Goal: Information Seeking & Learning: Learn about a topic

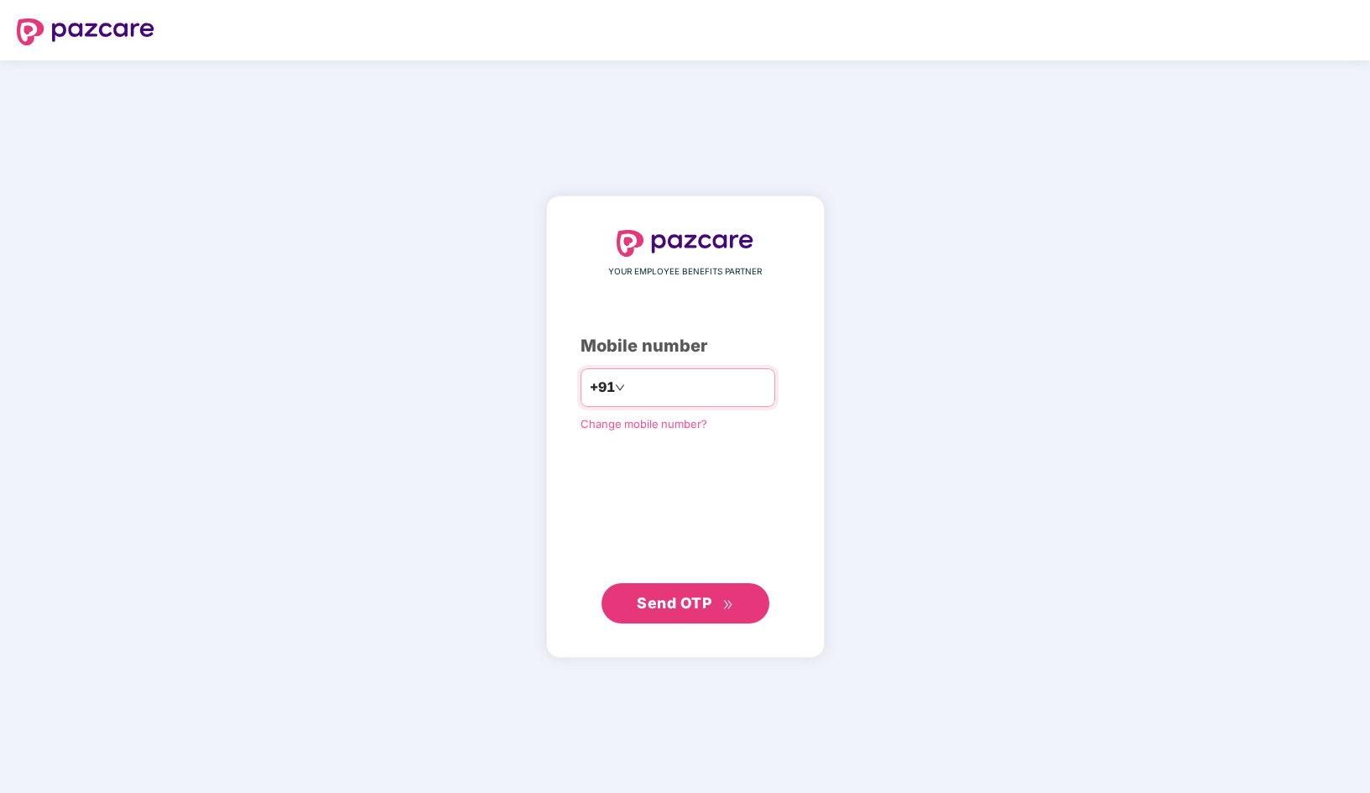
type input "**********"
click at [729, 602] on icon "double-right" at bounding box center [727, 603] width 11 height 11
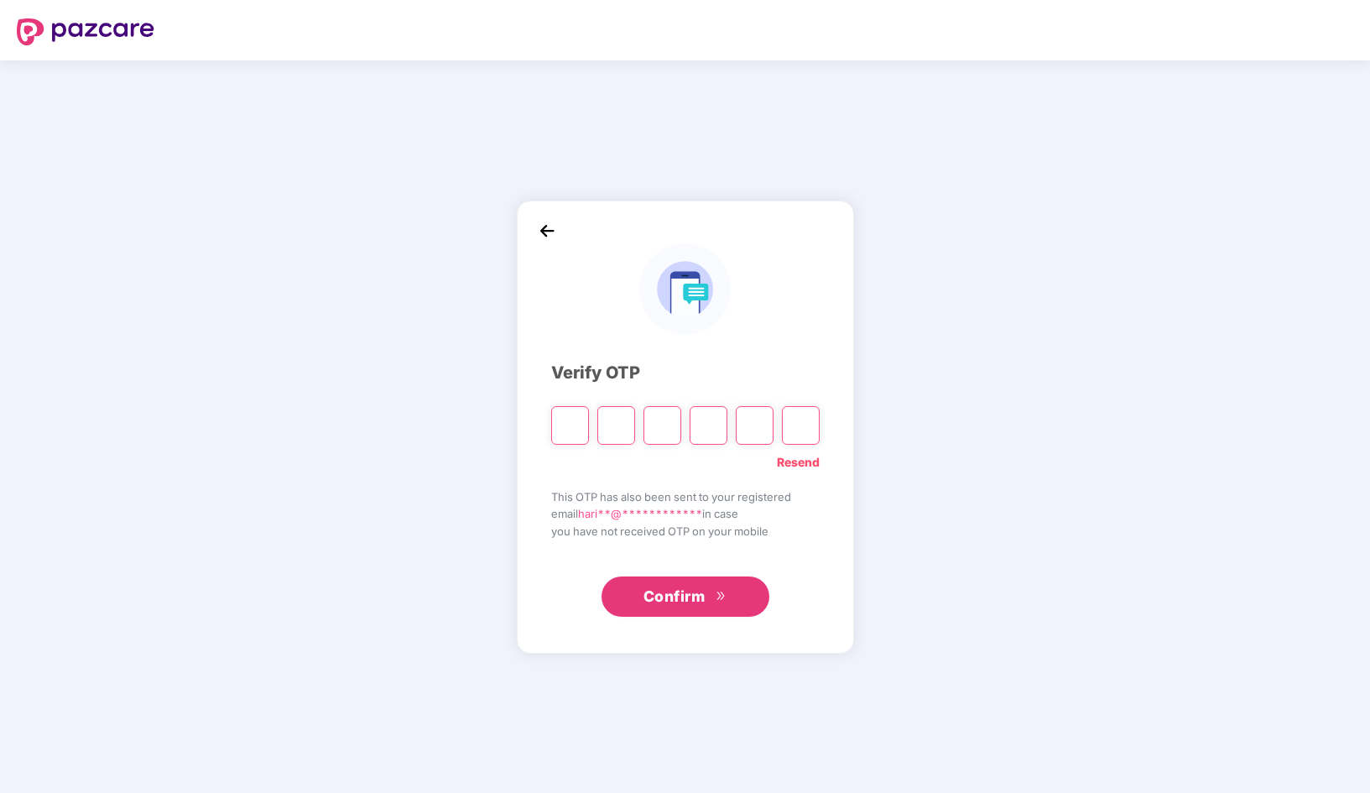
type input "*"
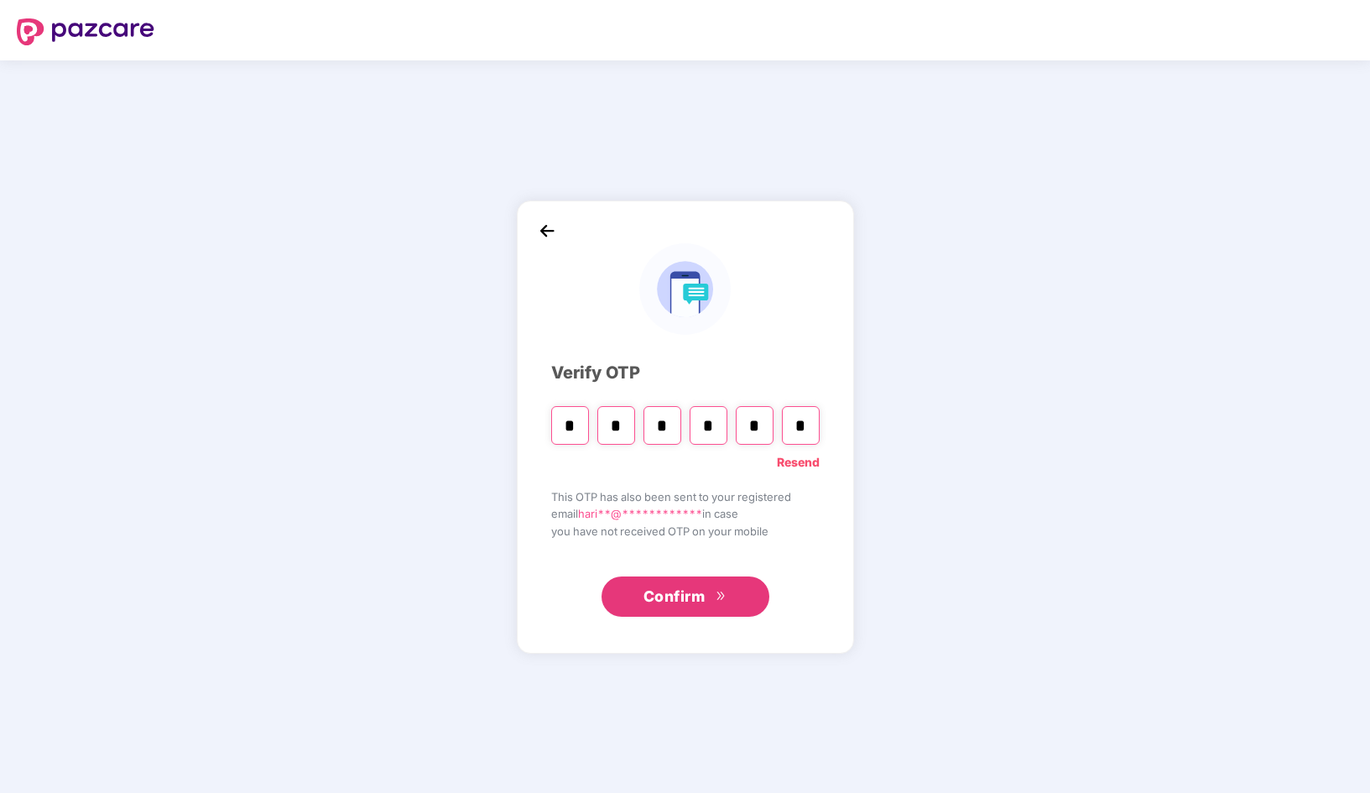
type input "*"
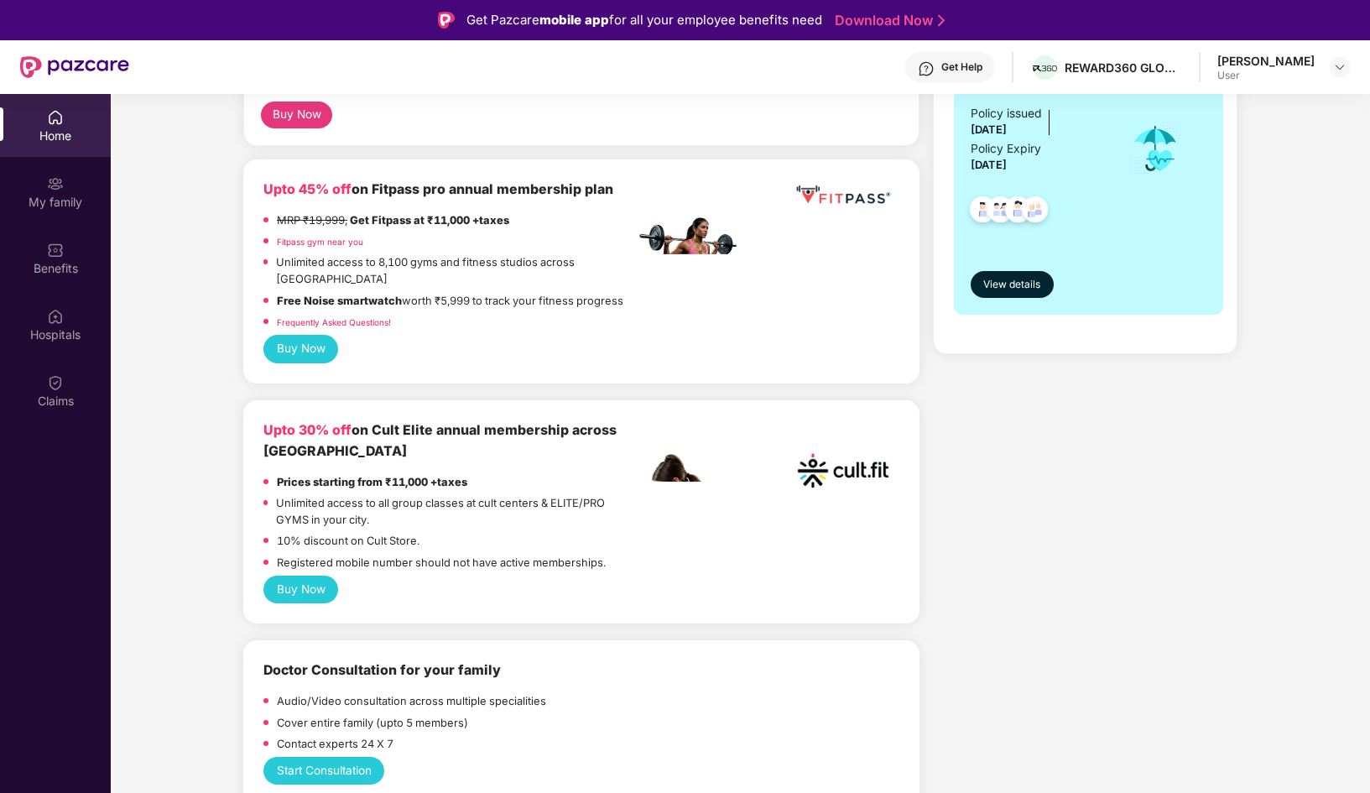
scroll to position [361, 0]
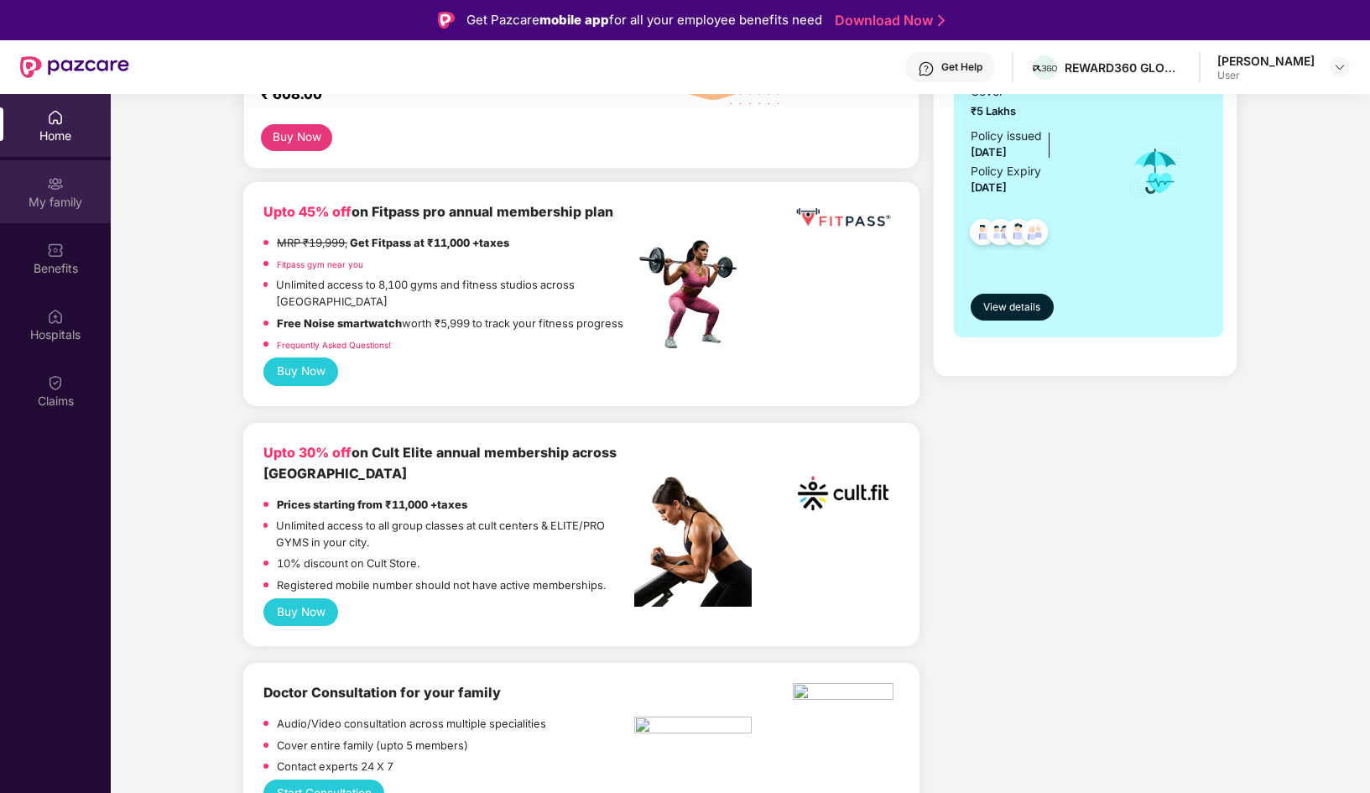
click at [66, 187] on div "My family" at bounding box center [55, 191] width 111 height 63
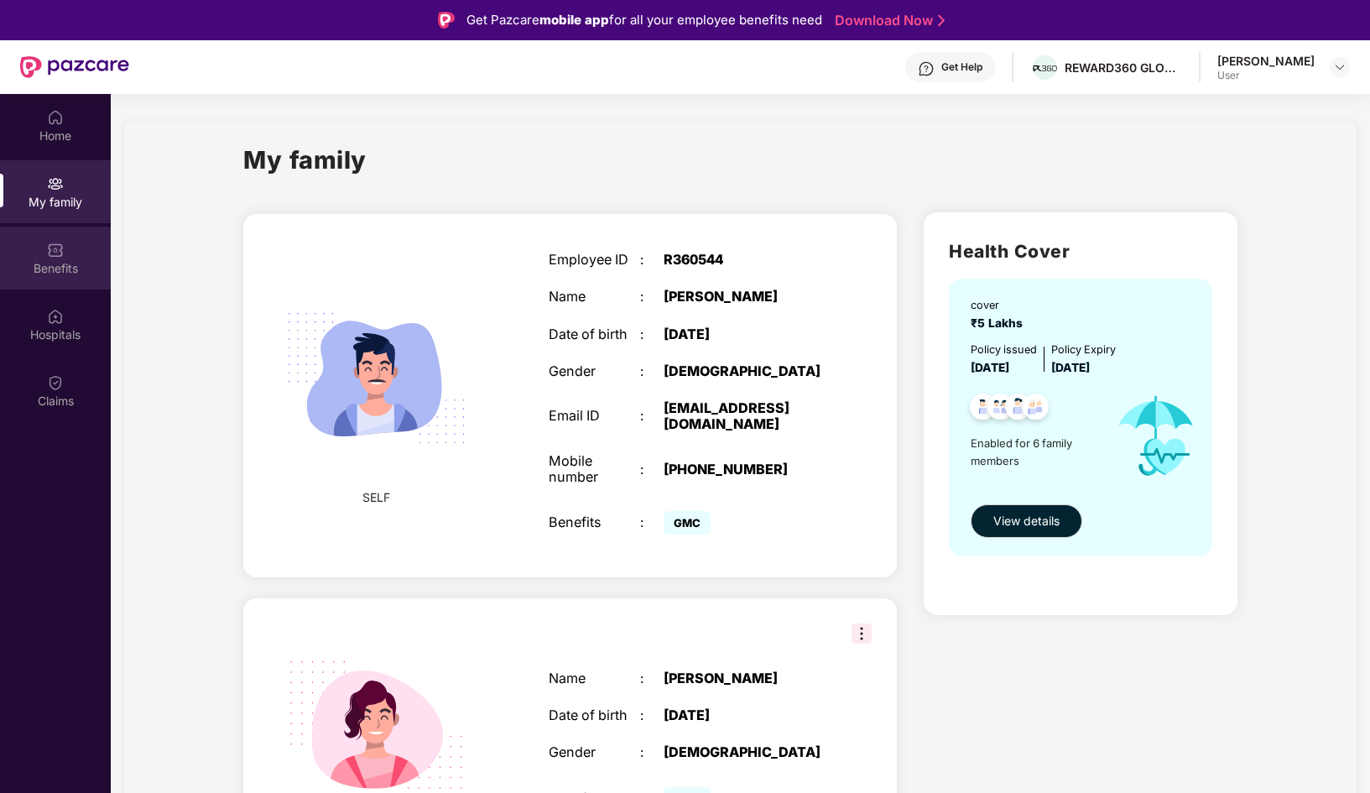
click at [70, 261] on div "Benefits" at bounding box center [55, 268] width 111 height 17
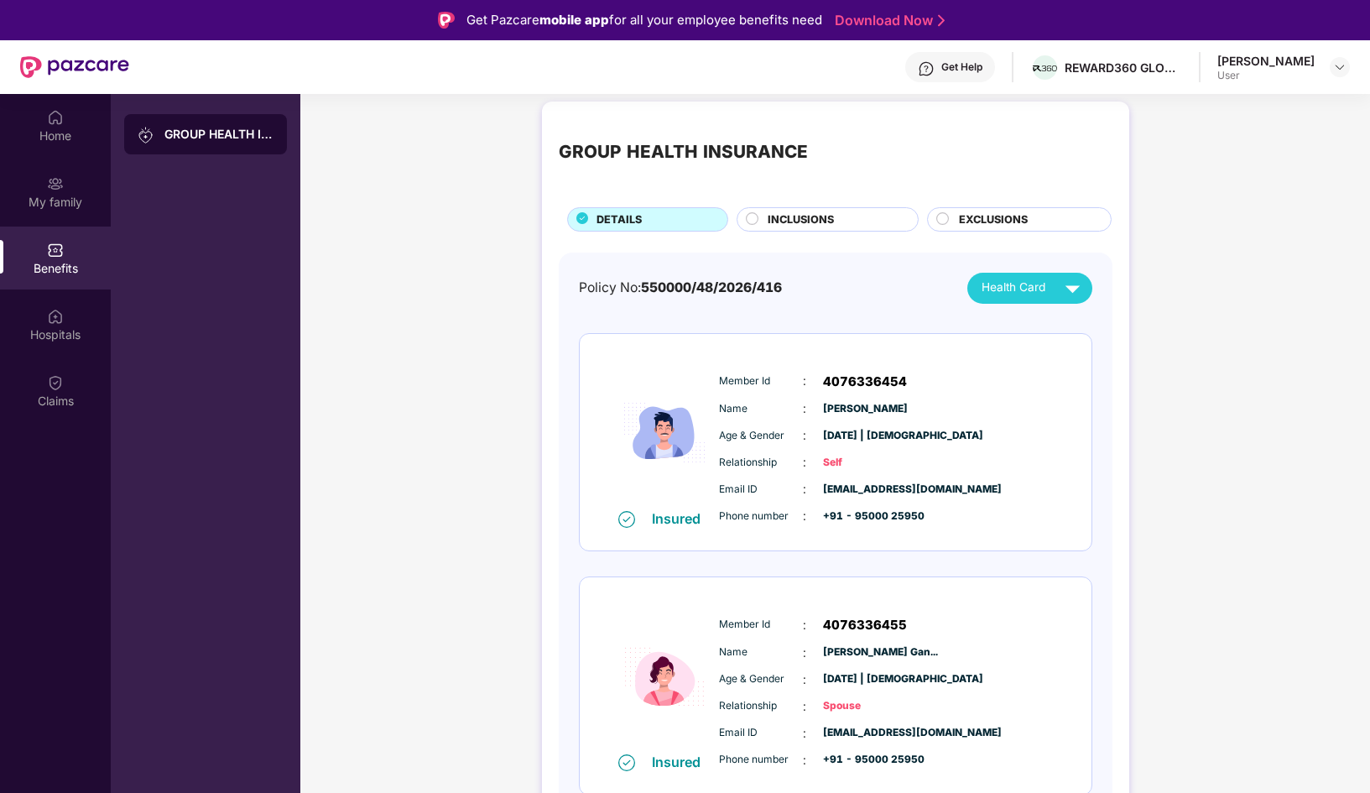
scroll to position [12, 0]
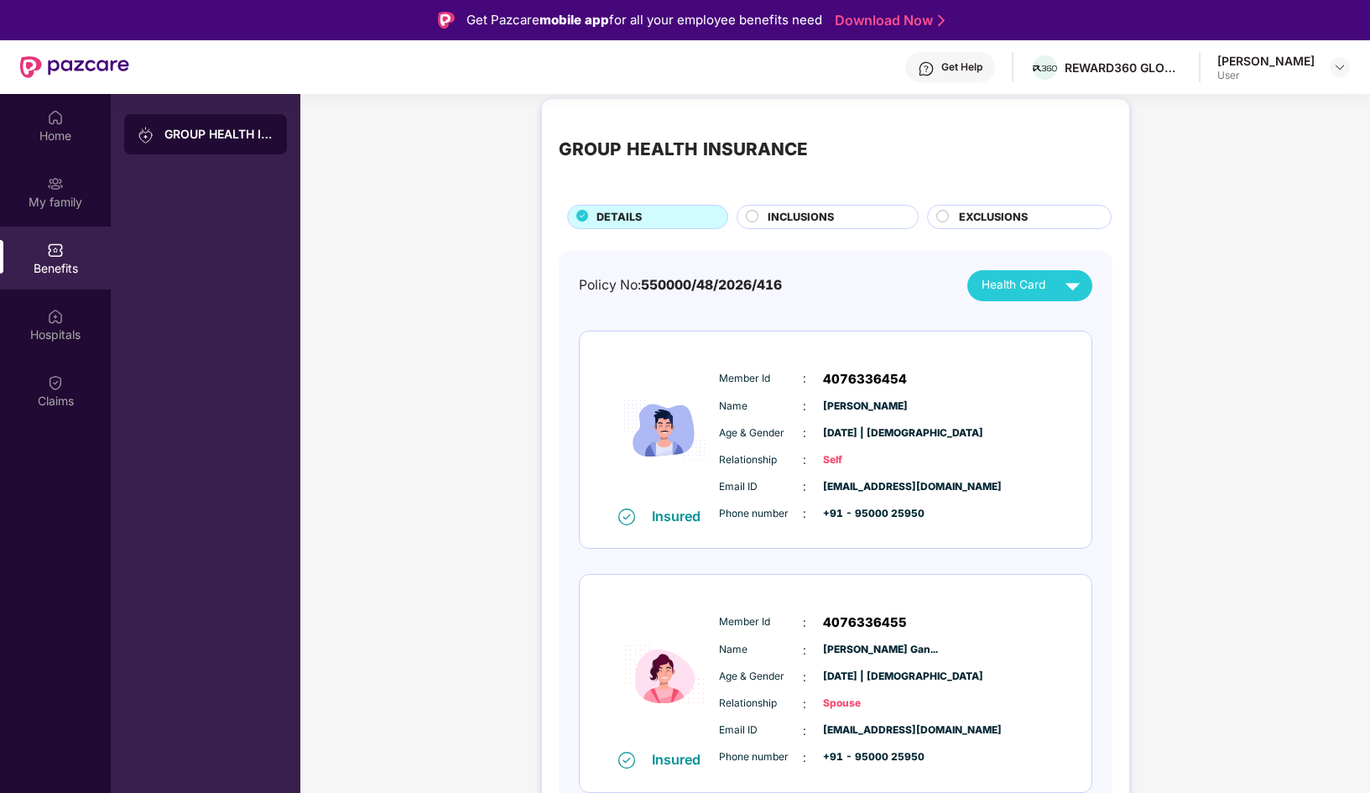
click at [764, 212] on div "INCLUSIONS" at bounding box center [834, 218] width 150 height 19
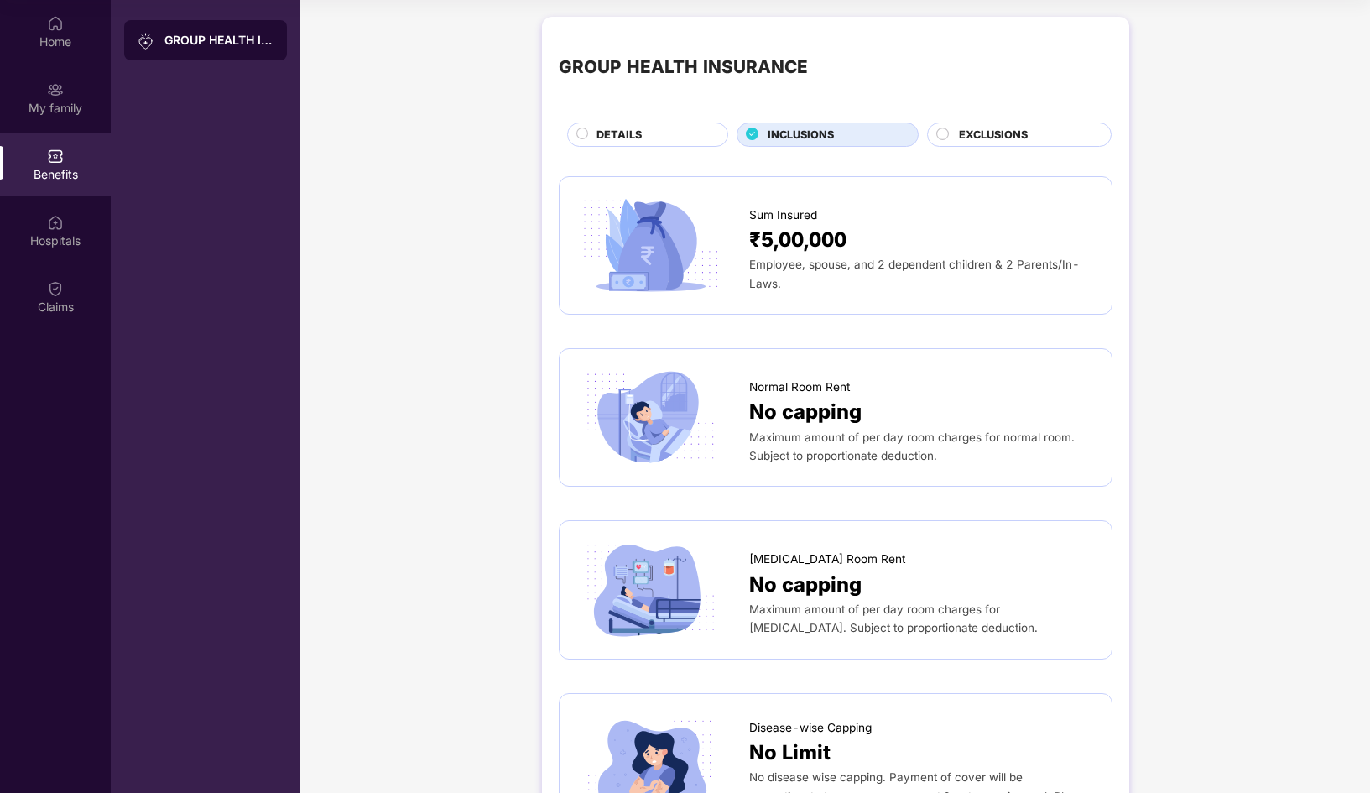
scroll to position [0, 0]
click at [999, 123] on div "EXCLUSIONS" at bounding box center [1019, 135] width 185 height 24
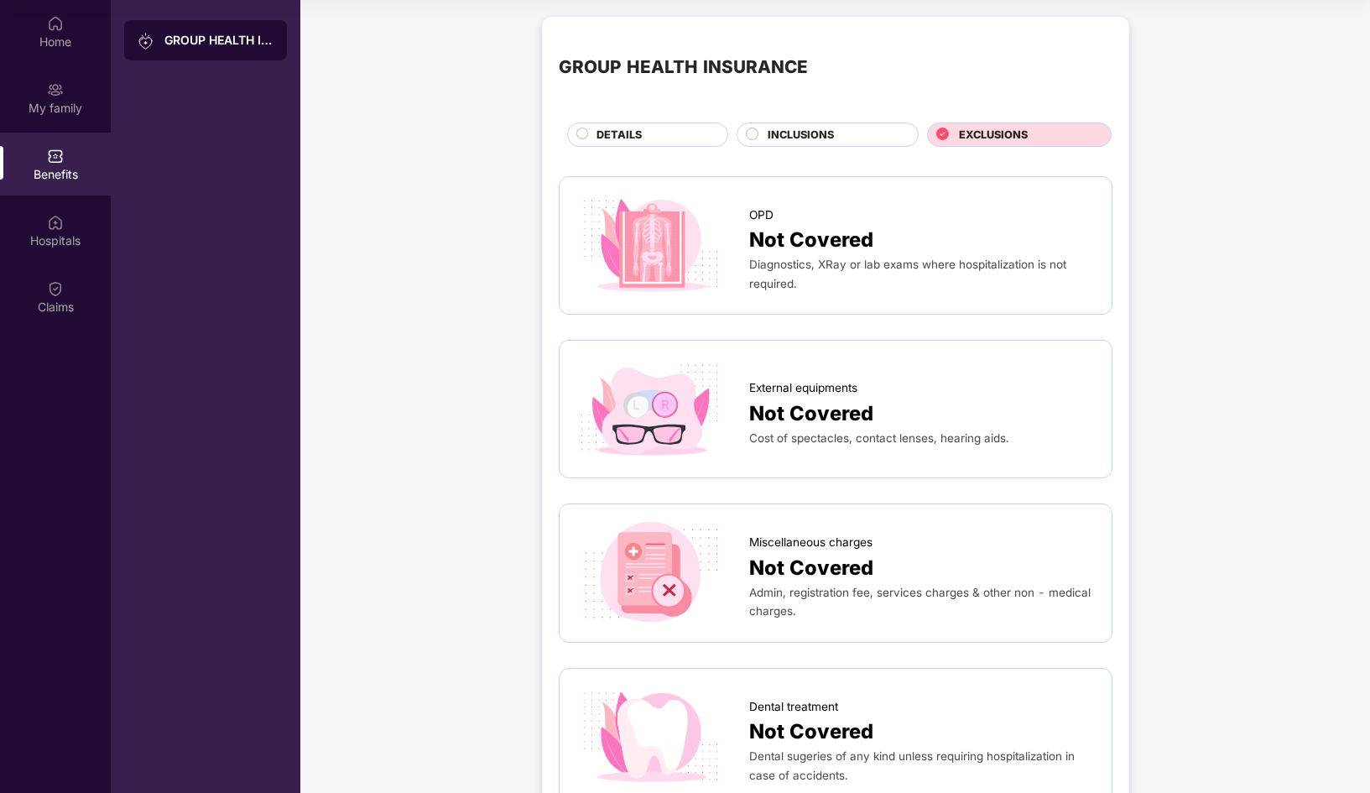
click at [667, 130] on div "DETAILS" at bounding box center [653, 136] width 131 height 19
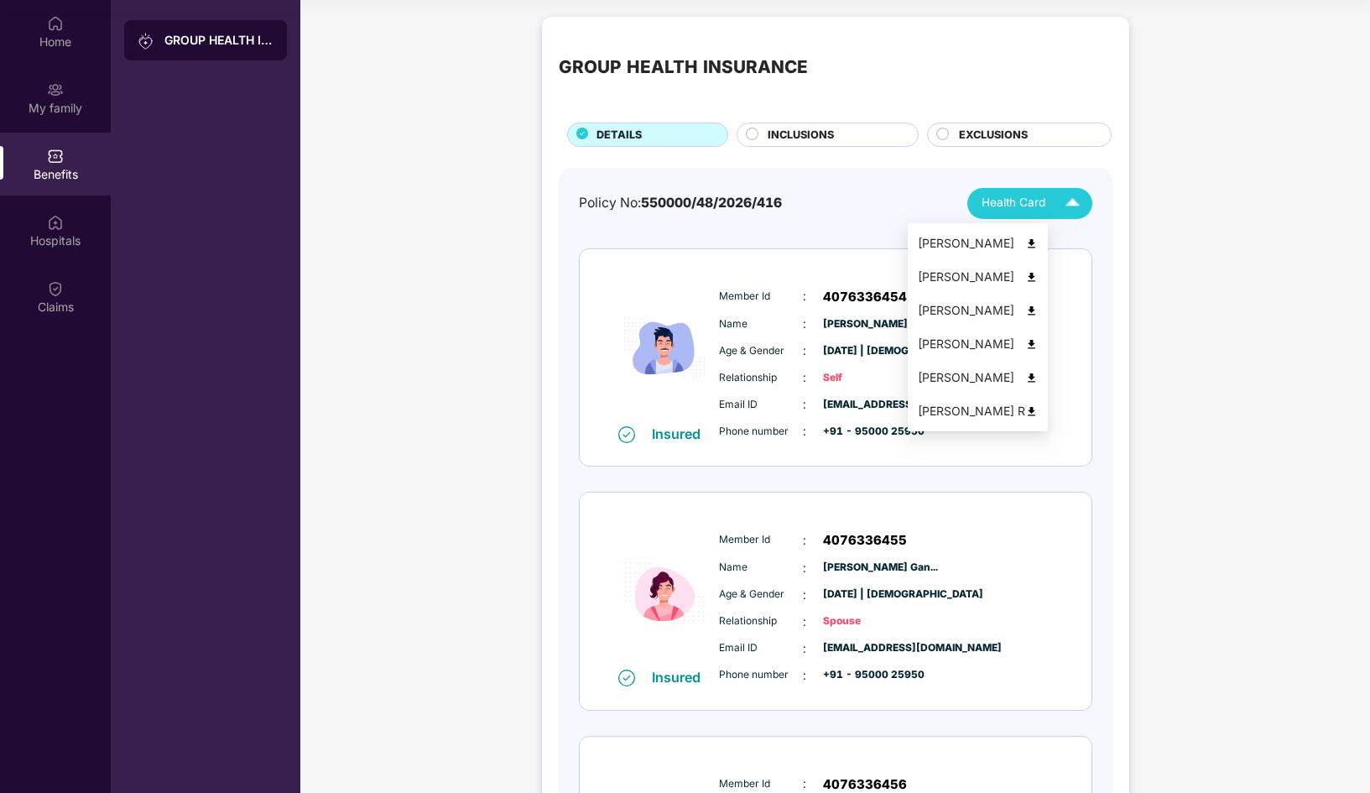
click at [1061, 206] on img at bounding box center [1072, 203] width 29 height 29
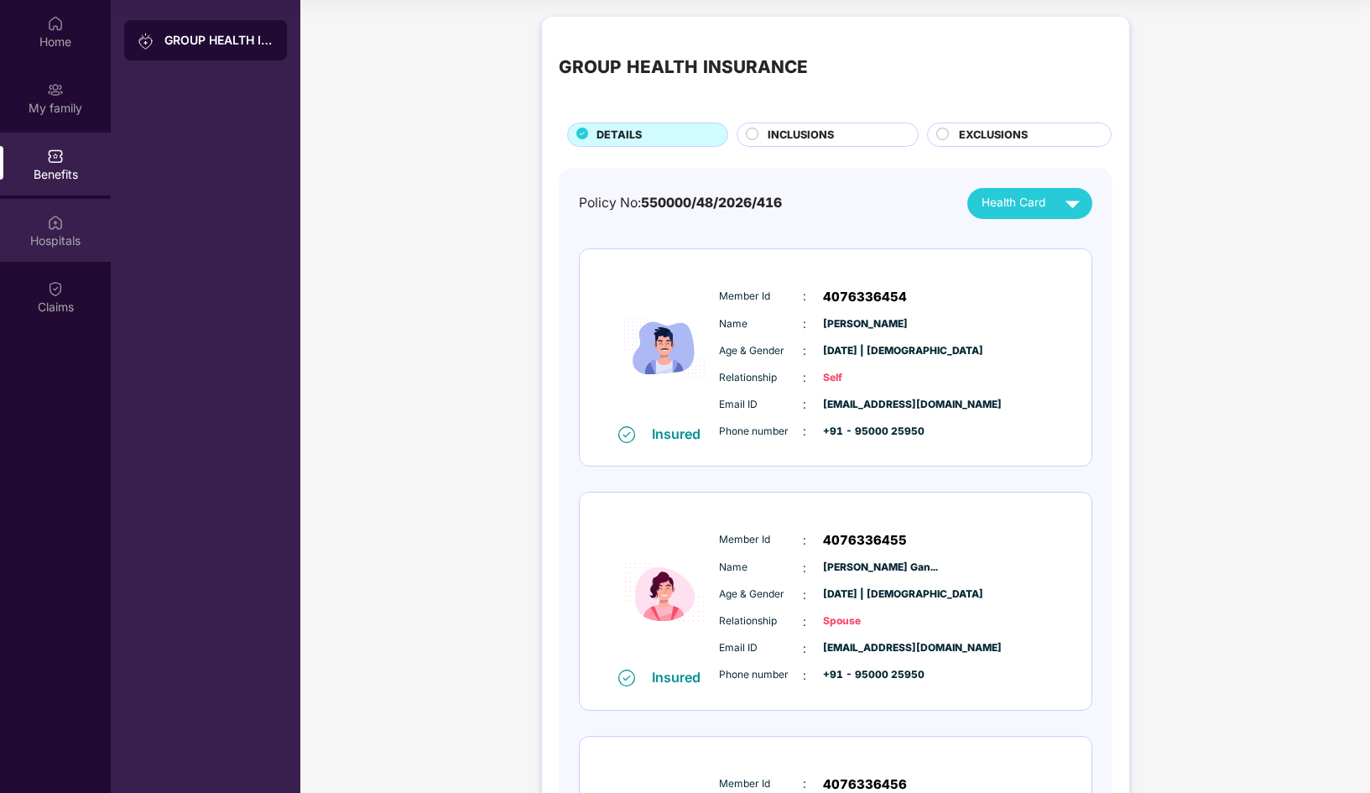
click at [86, 243] on div "Hospitals" at bounding box center [55, 240] width 111 height 17
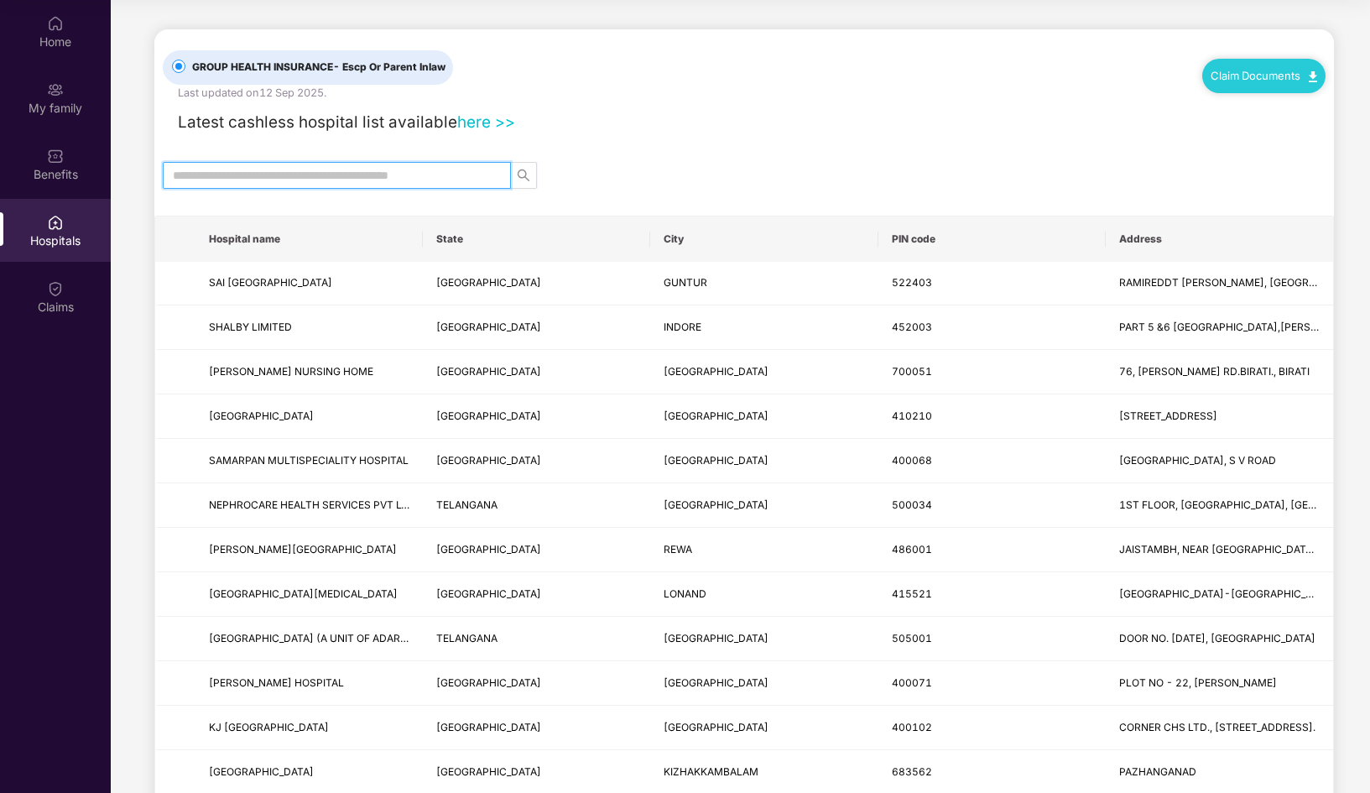
click at [242, 168] on input "text" at bounding box center [330, 175] width 315 height 18
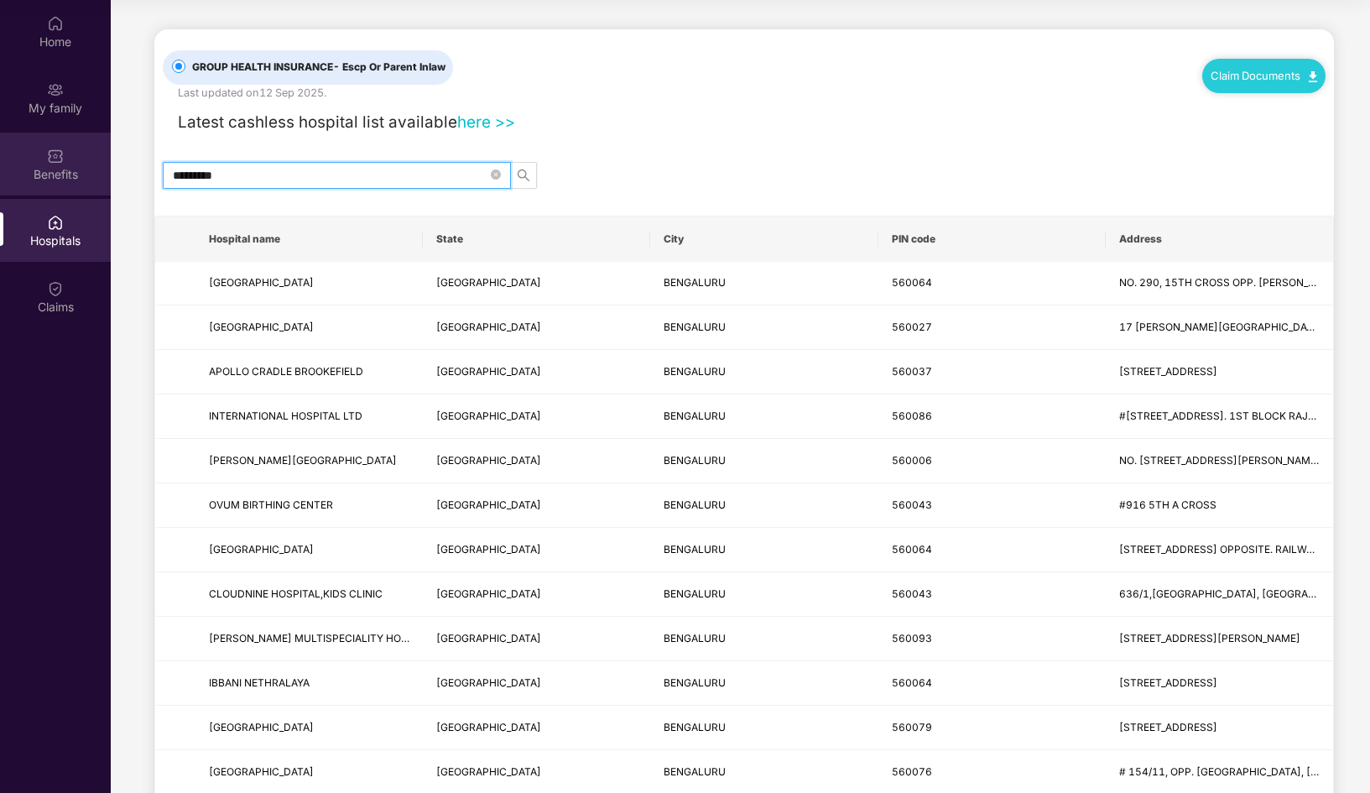
type input "*********"
click at [54, 186] on div "Benefits" at bounding box center [55, 164] width 111 height 63
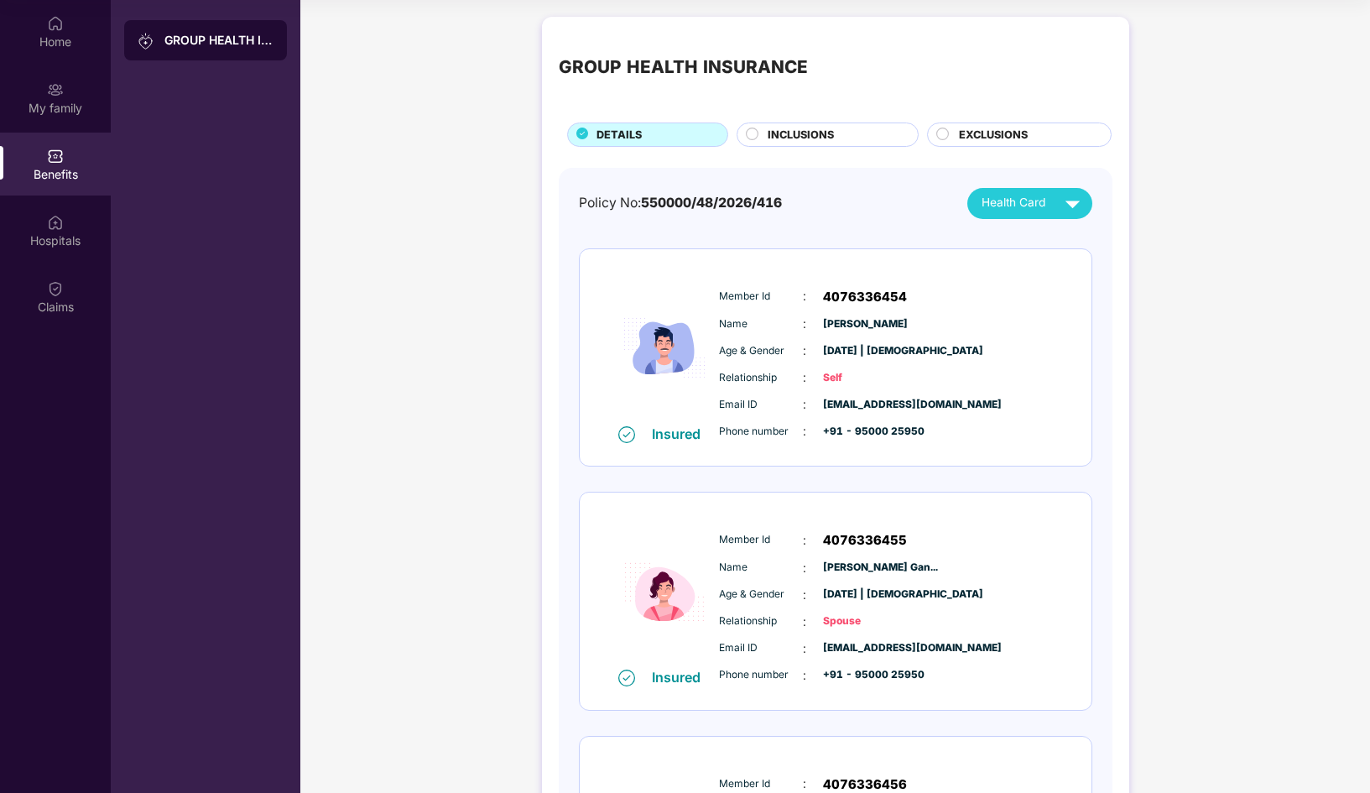
click at [798, 133] on span "INCLUSIONS" at bounding box center [801, 135] width 66 height 17
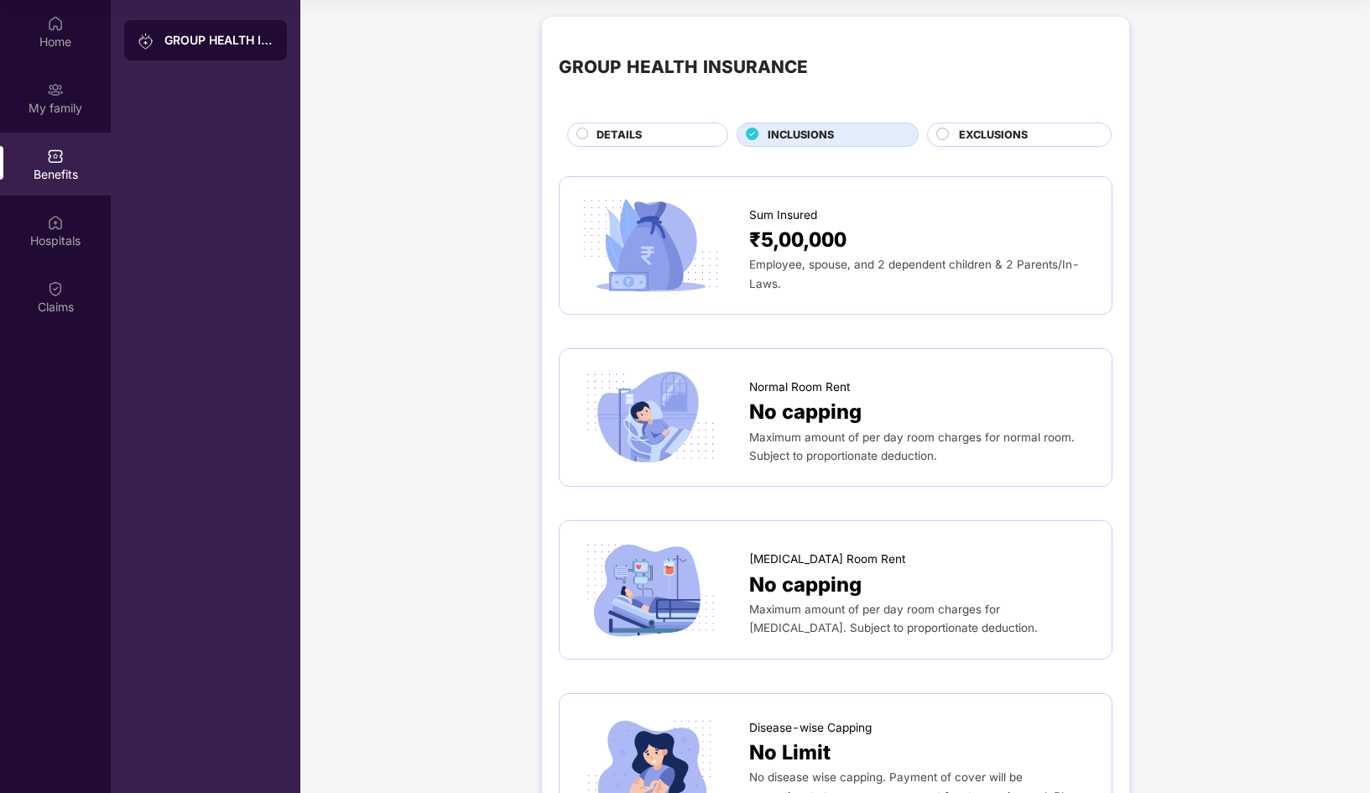
click at [978, 132] on span "EXCLUSIONS" at bounding box center [993, 135] width 69 height 17
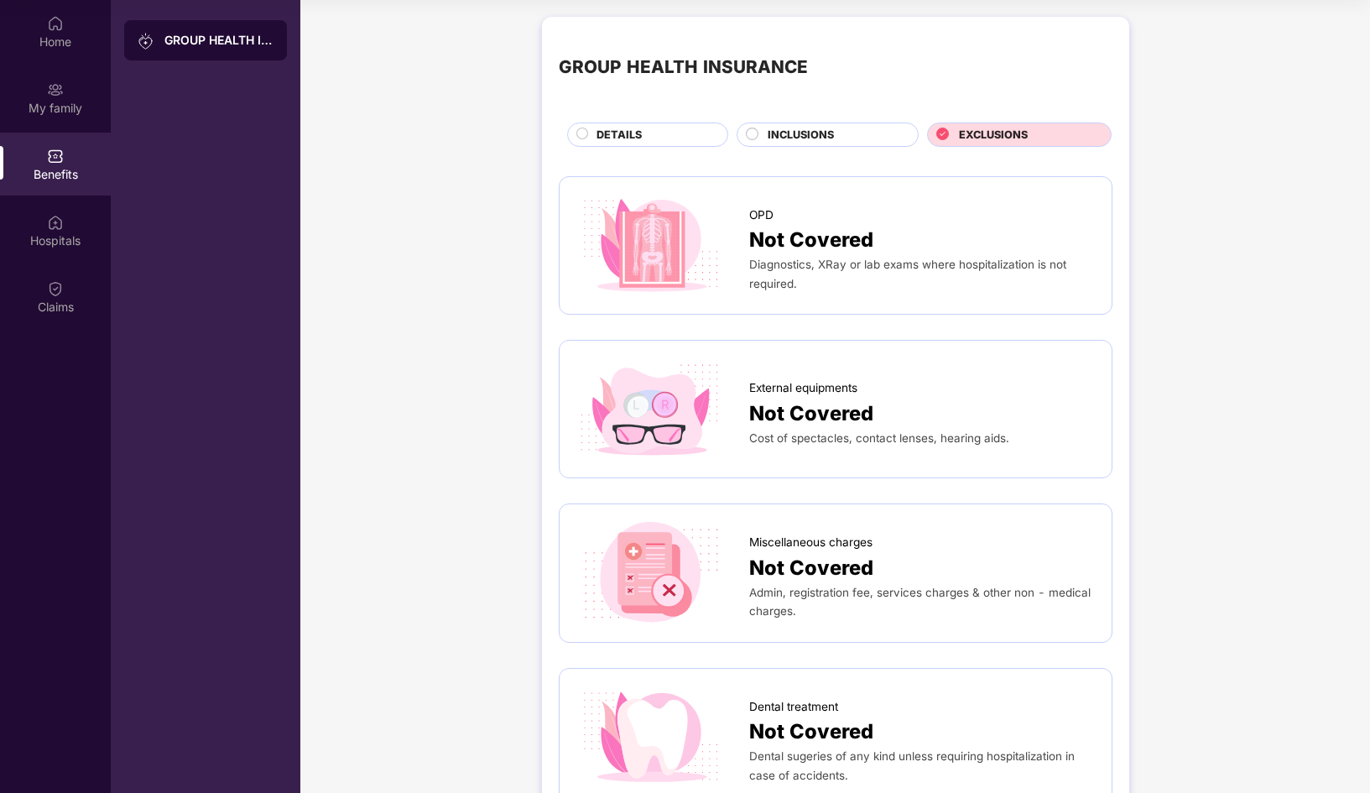
scroll to position [25, 0]
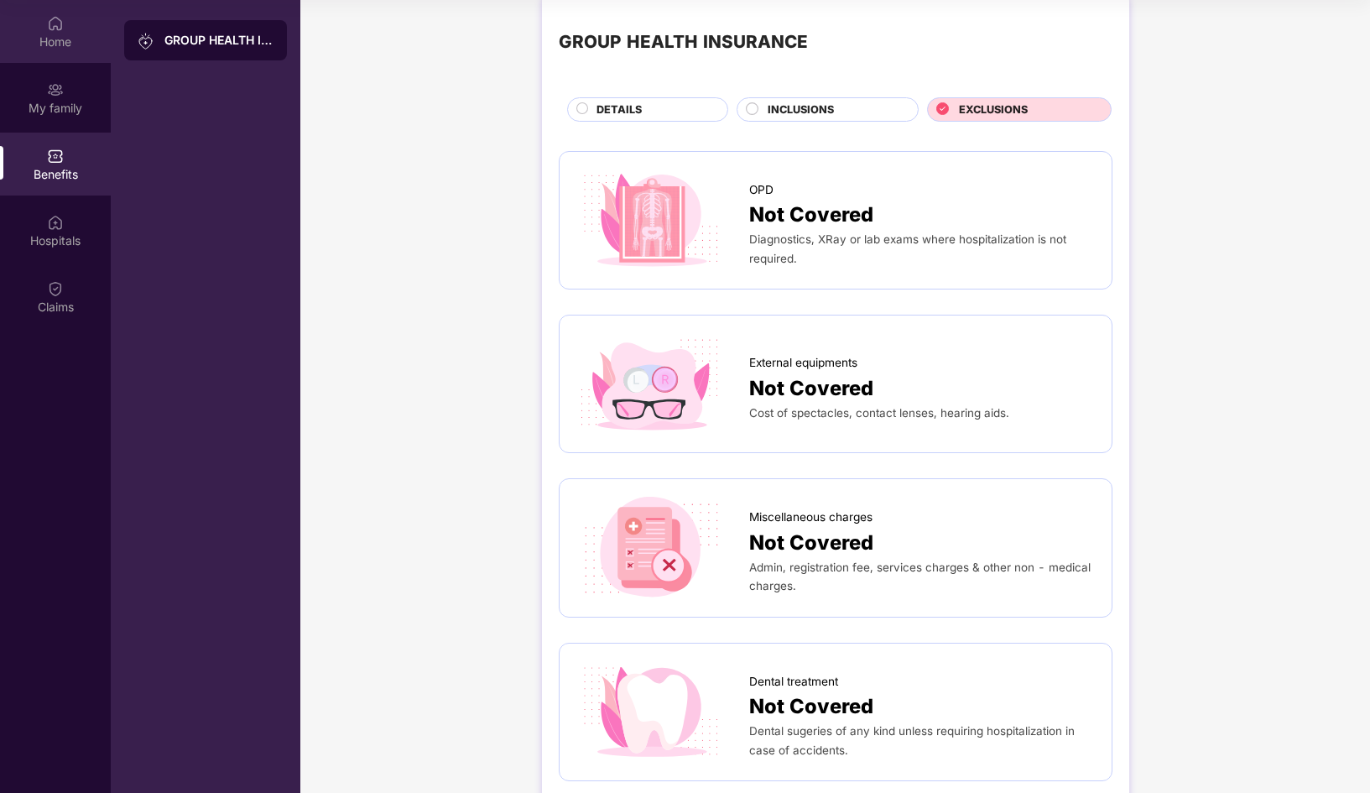
click at [70, 54] on div "Home" at bounding box center [55, 31] width 111 height 63
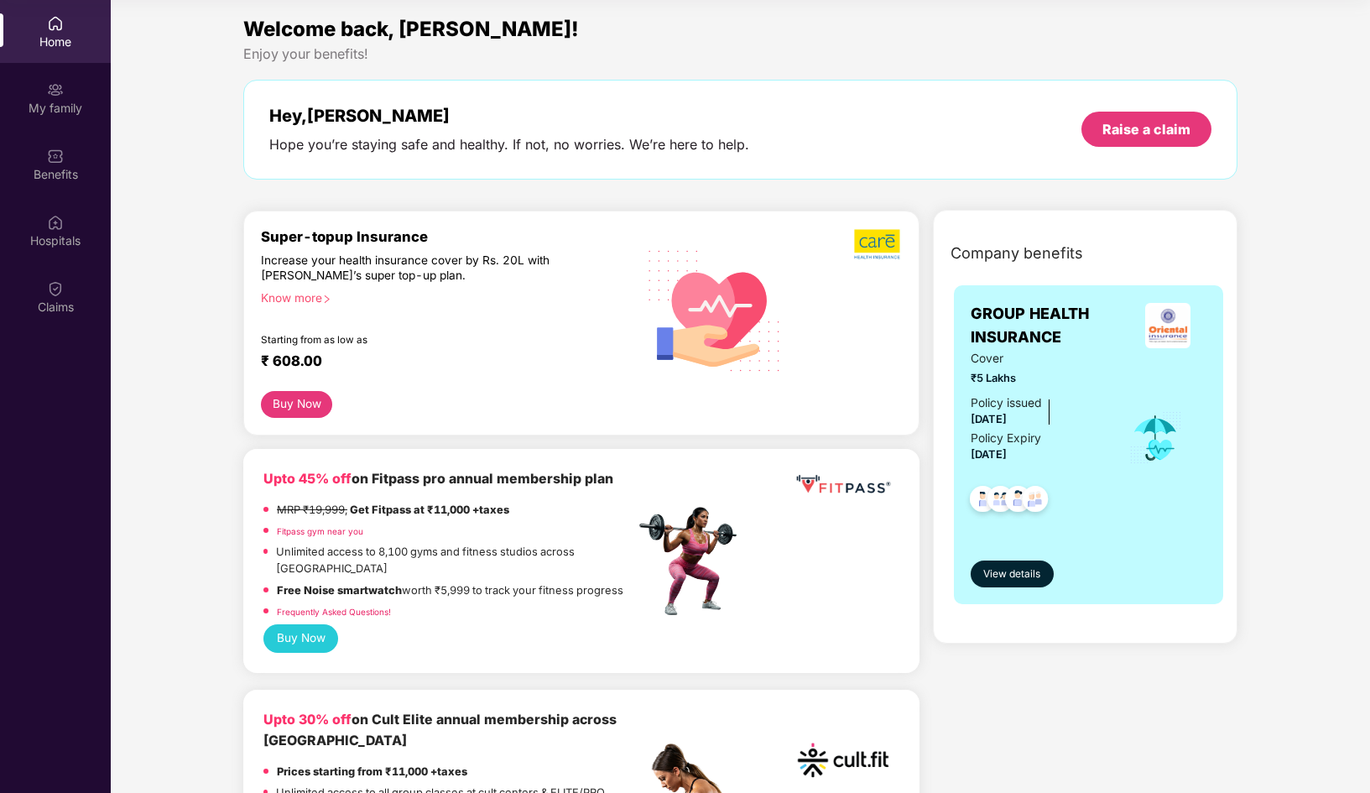
click at [319, 297] on div "Know more" at bounding box center [442, 296] width 363 height 12
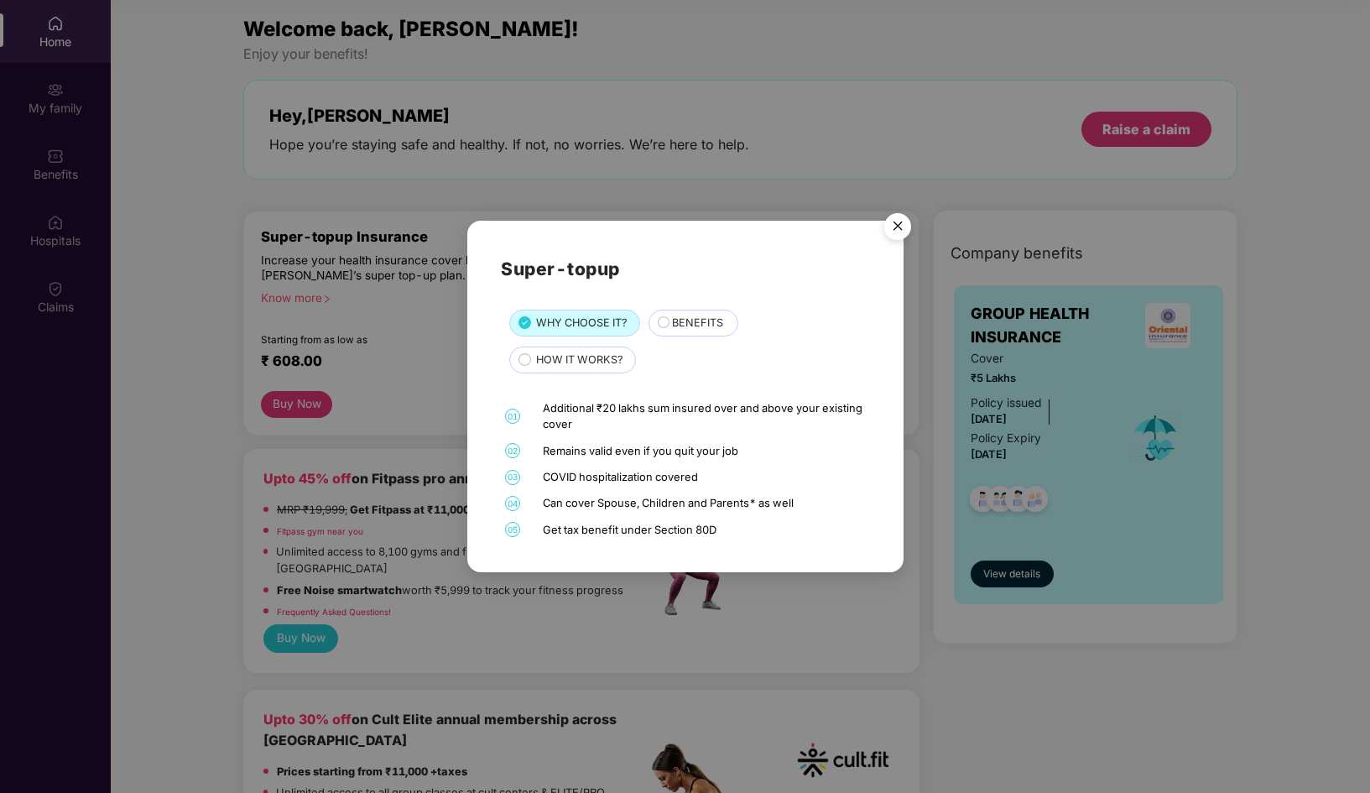
scroll to position [94, 0]
click at [691, 326] on span "BENEFITS" at bounding box center [697, 323] width 51 height 17
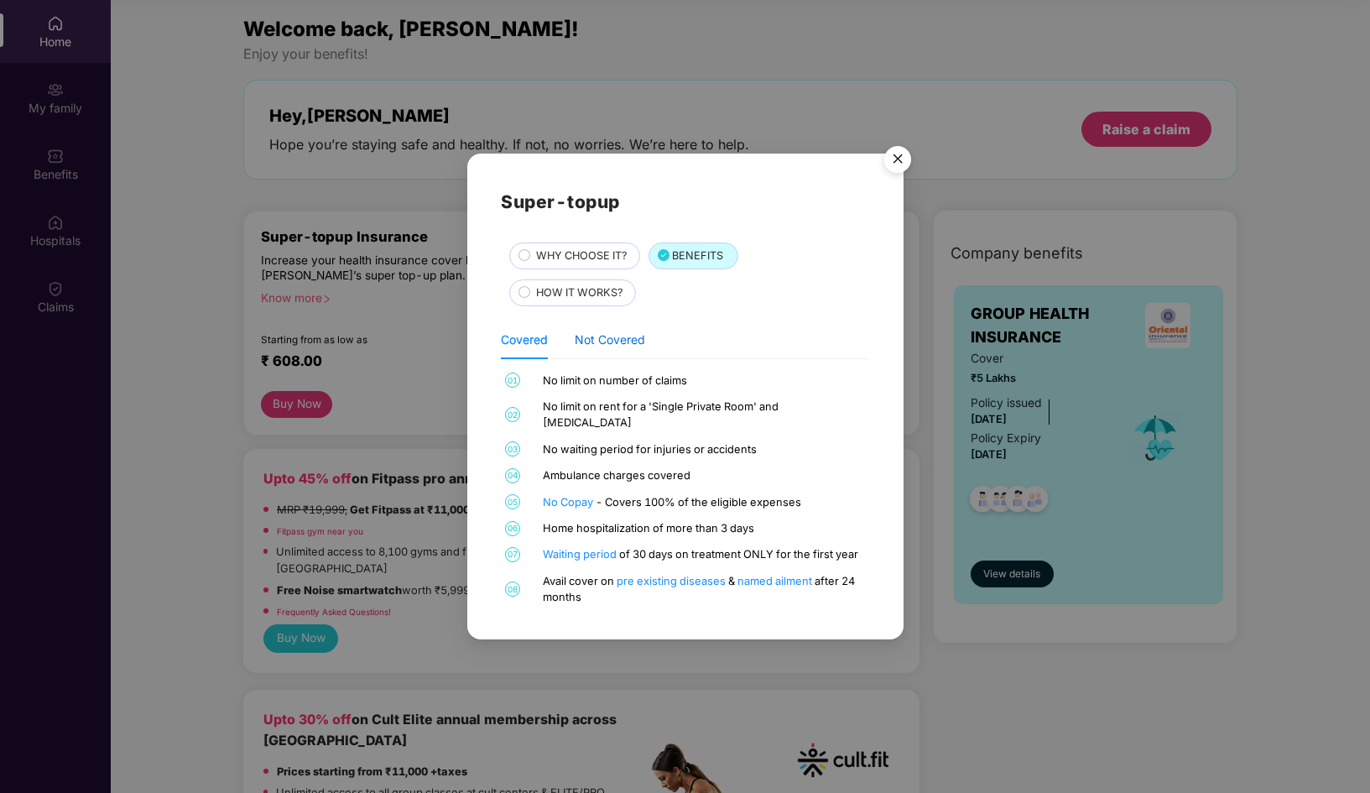
click at [635, 349] on div "Not Covered" at bounding box center [610, 340] width 70 height 18
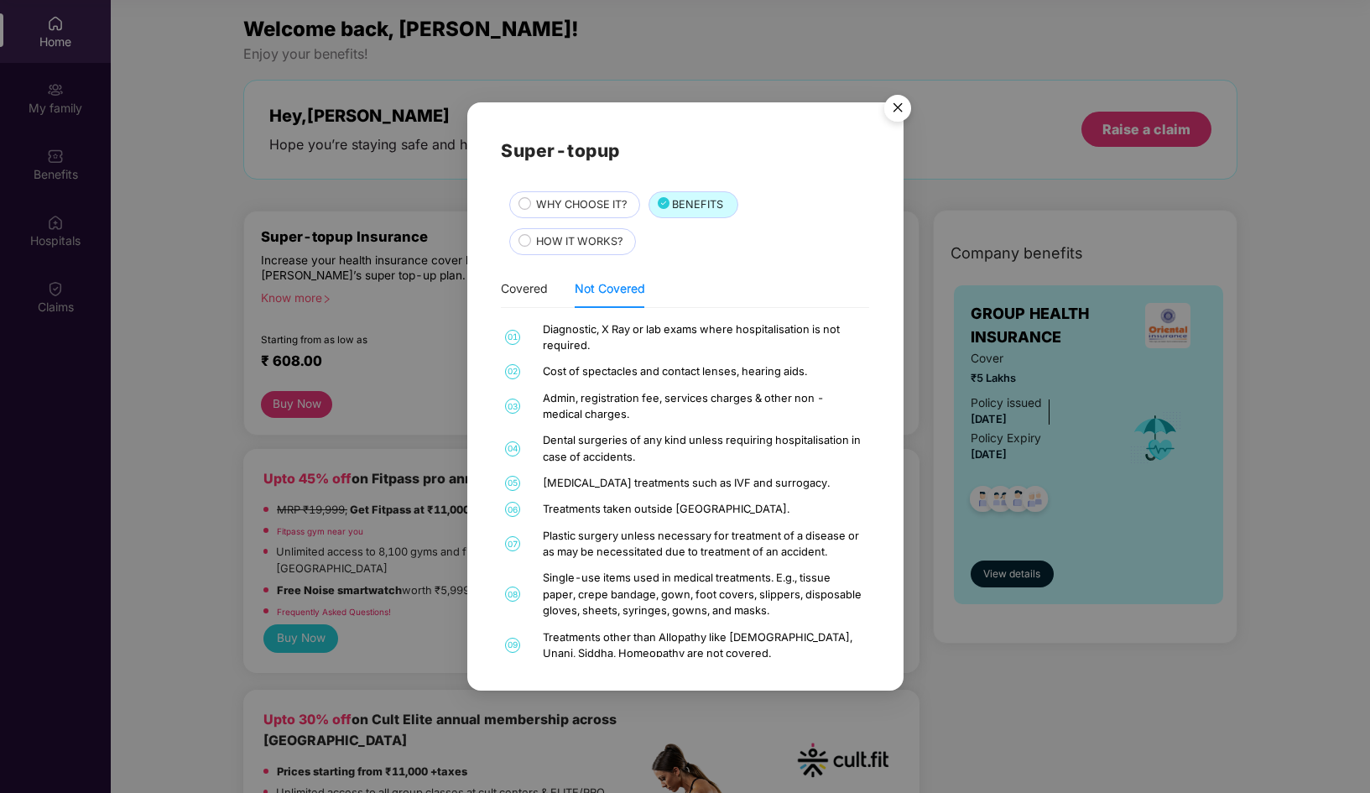
scroll to position [0, 0]
click at [896, 114] on img "Close" at bounding box center [897, 110] width 47 height 47
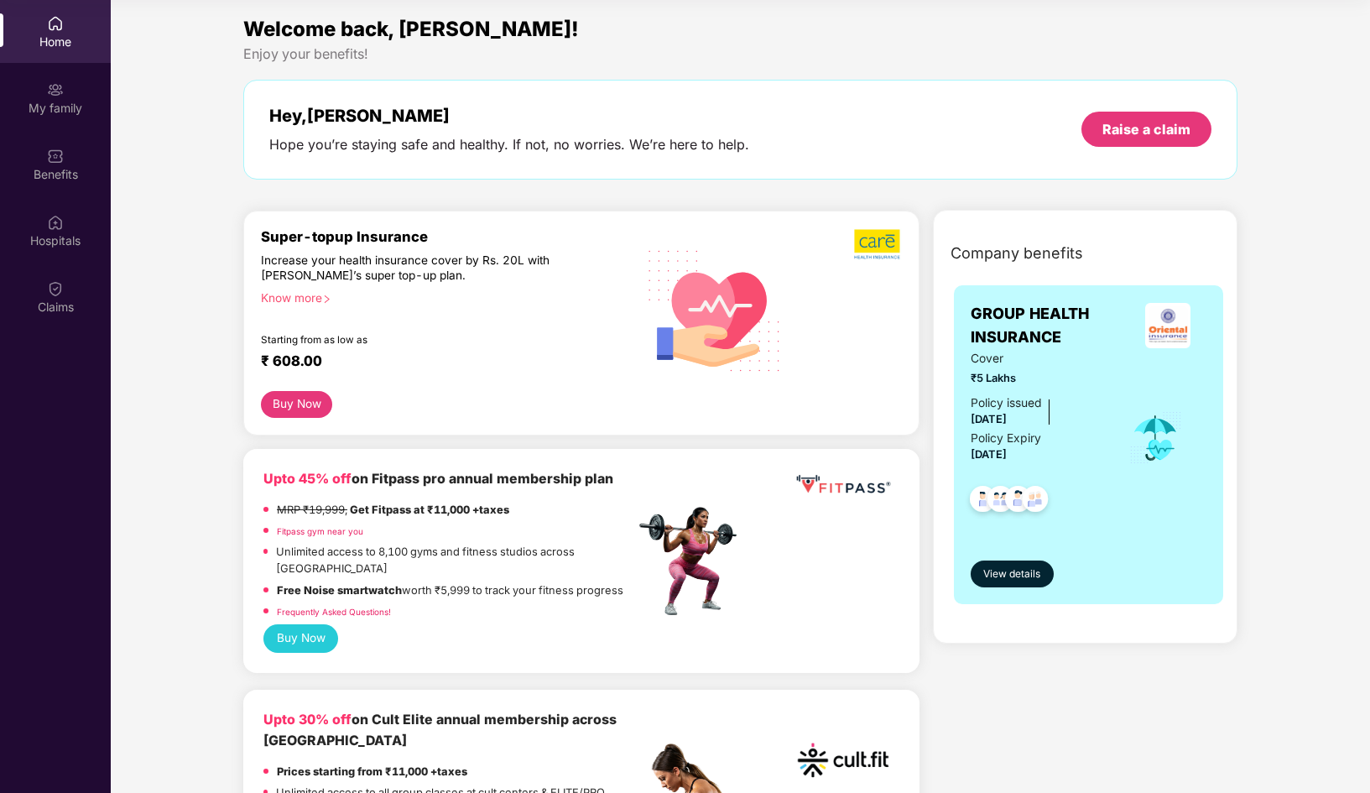
click at [315, 298] on div "Know more" at bounding box center [442, 296] width 363 height 12
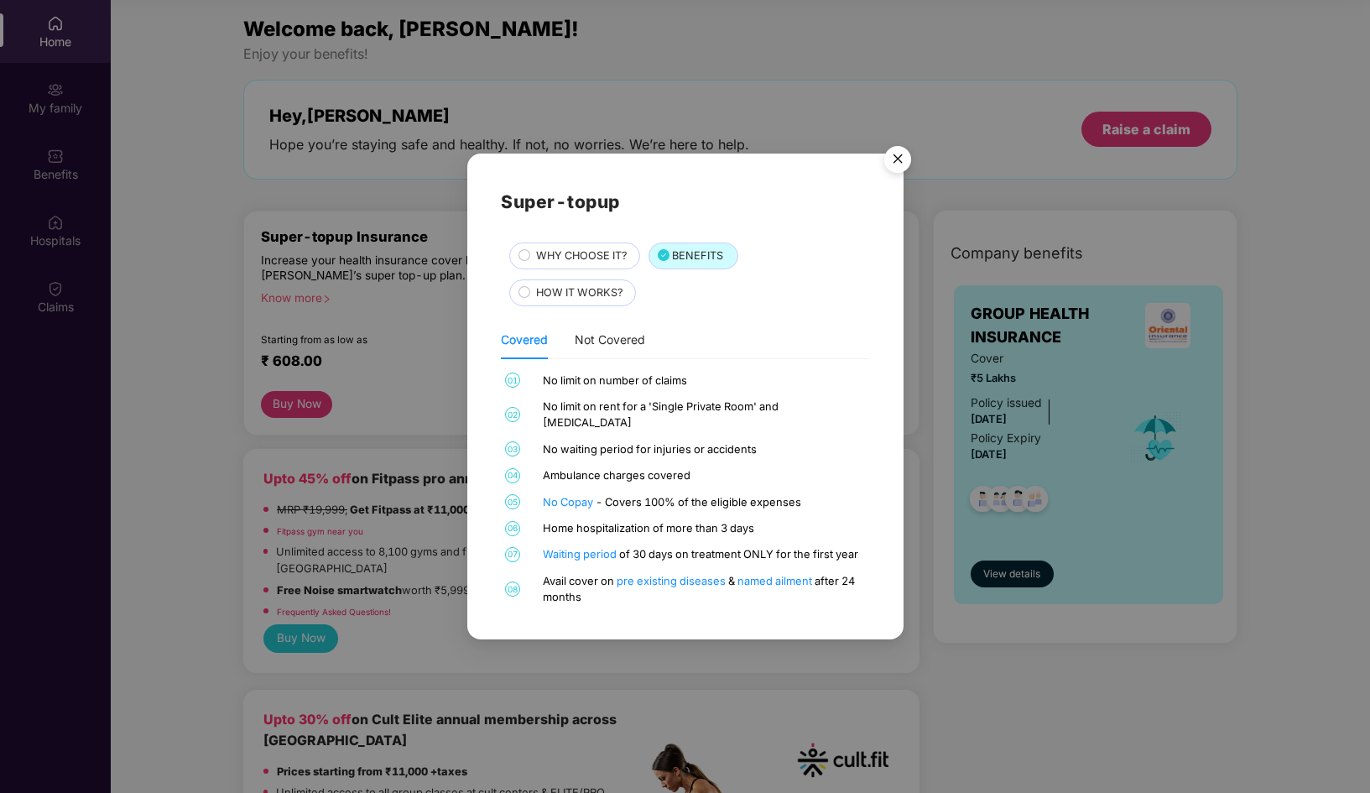
scroll to position [94, 0]
click at [893, 175] on img "Close" at bounding box center [897, 161] width 47 height 47
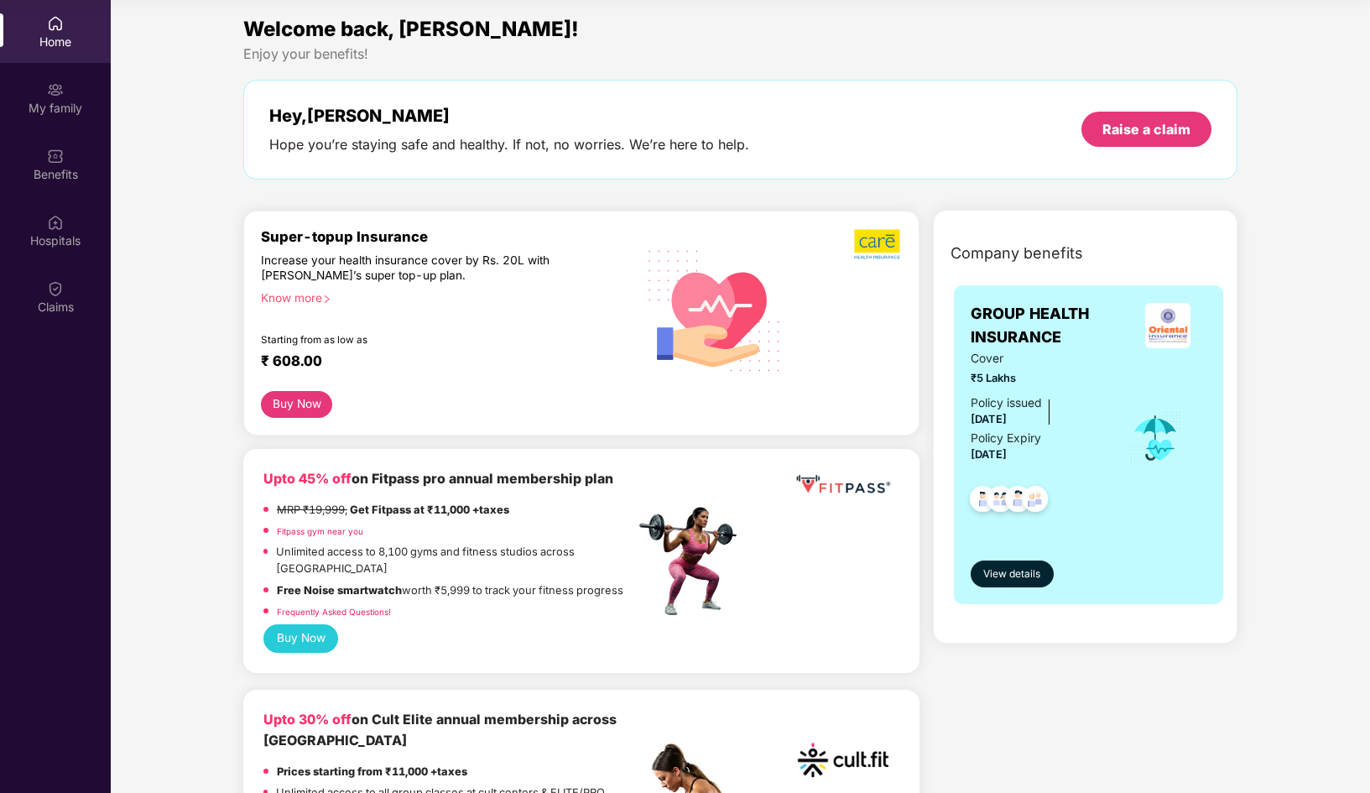
click at [279, 402] on button "Buy Now" at bounding box center [296, 404] width 71 height 27
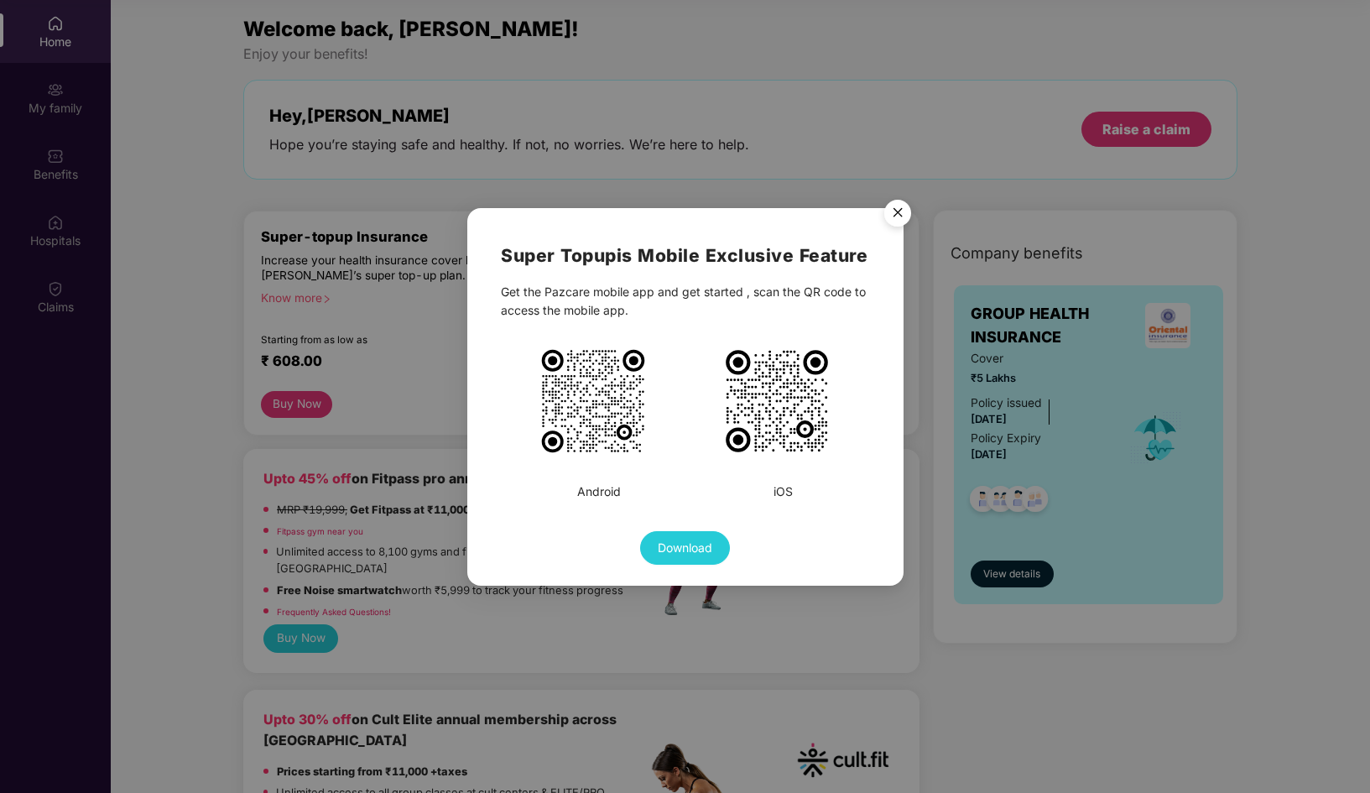
click at [893, 212] on img "Close" at bounding box center [897, 215] width 47 height 47
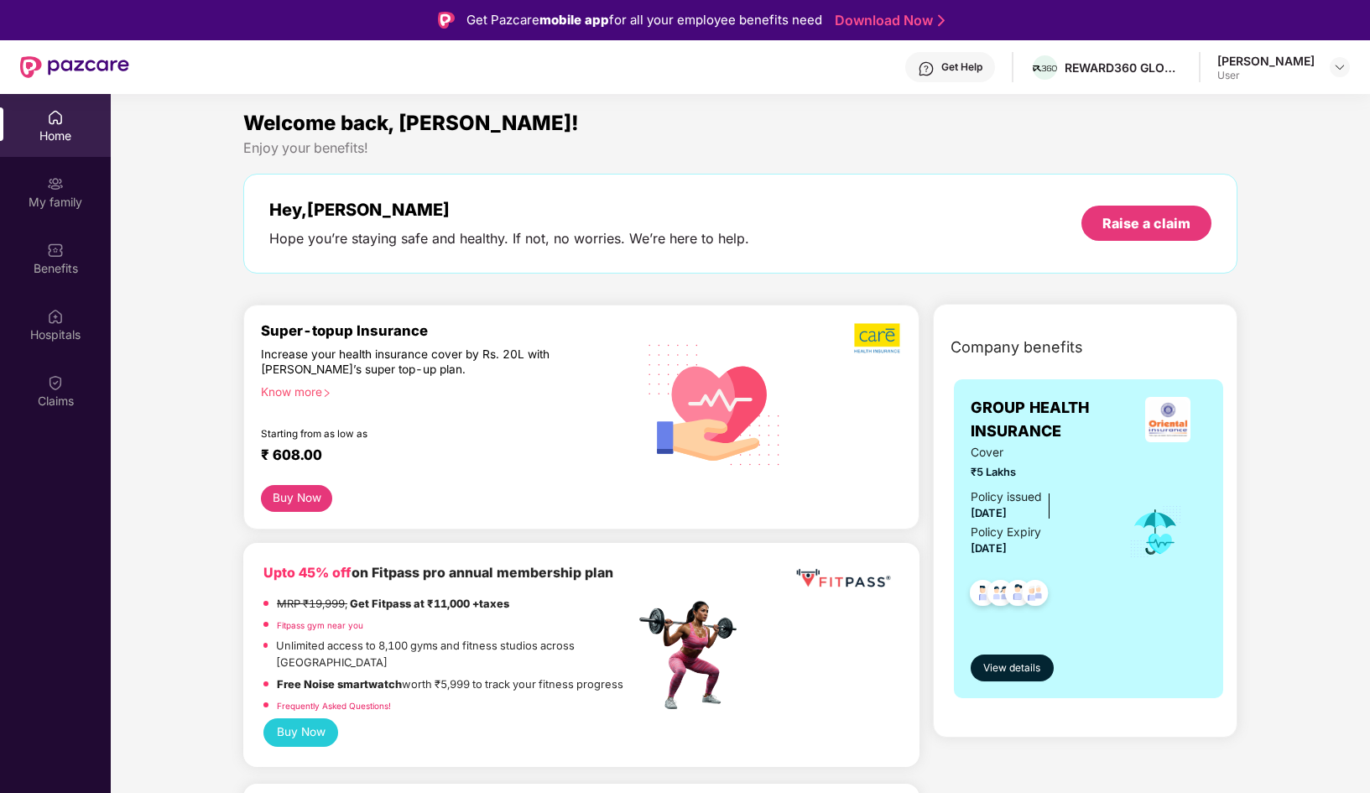
scroll to position [0, 0]
